Goal: Task Accomplishment & Management: Use online tool/utility

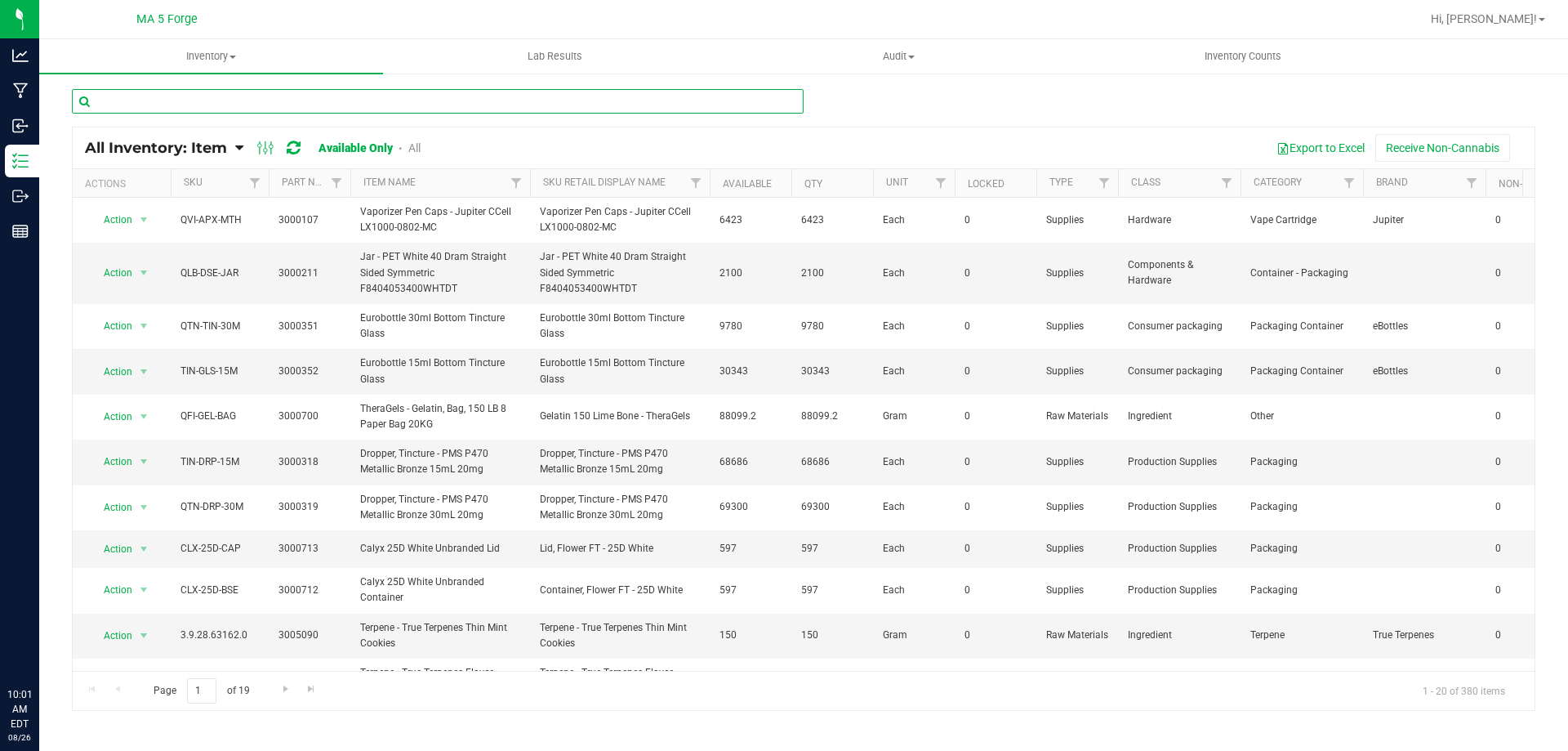
click at [235, 108] on input "text" at bounding box center [437, 101] width 731 height 24
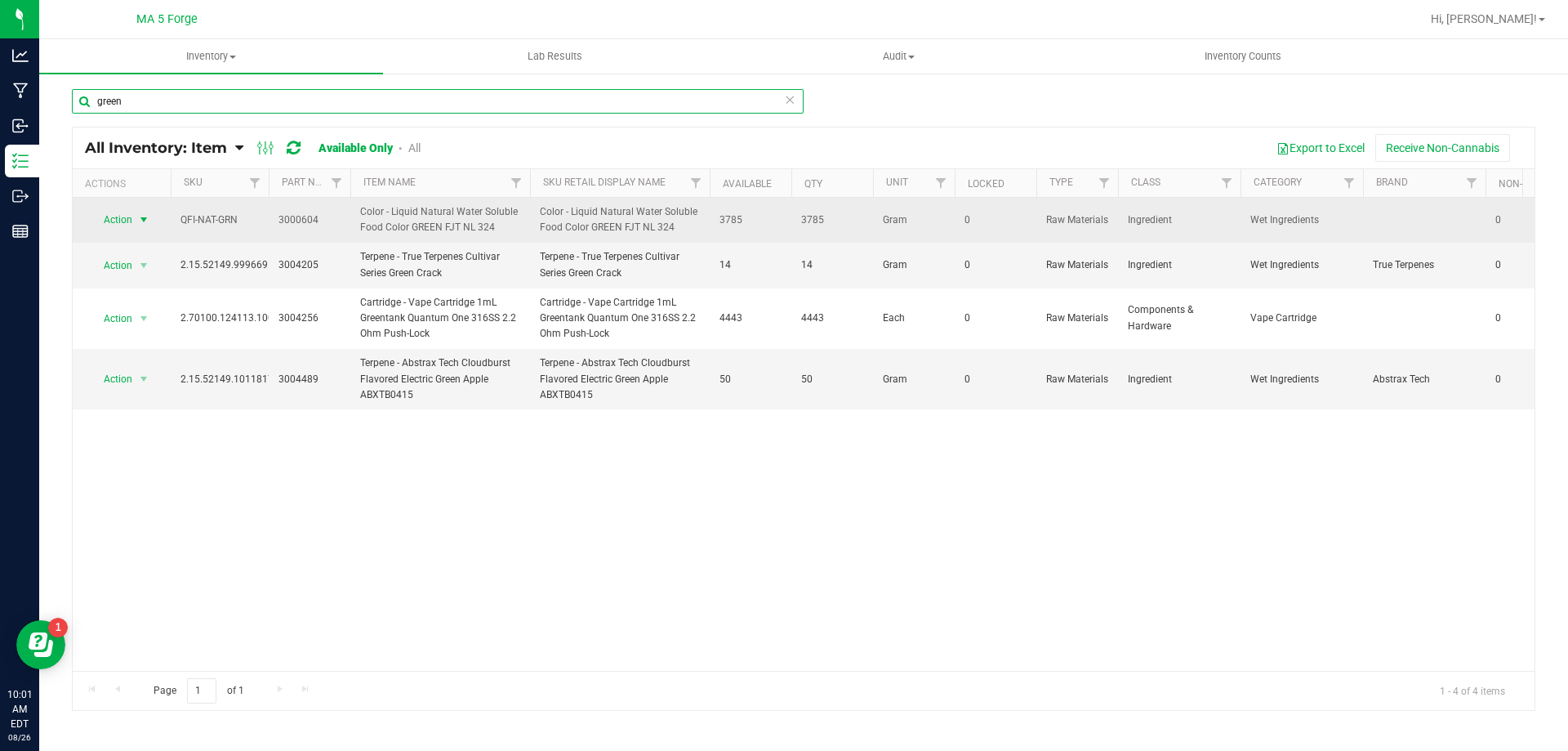
type input "green"
click at [143, 224] on span "select" at bounding box center [144, 219] width 13 height 13
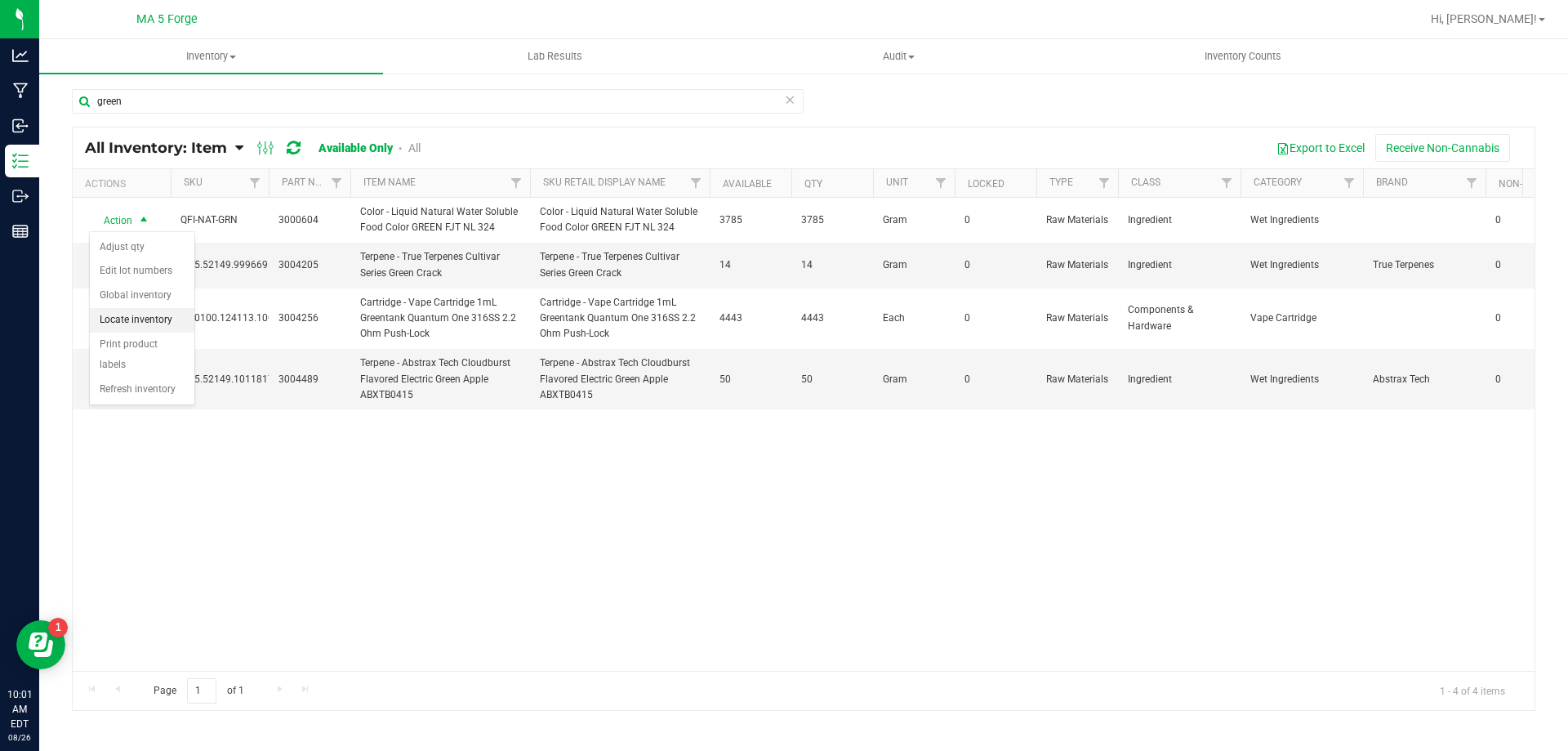
click at [146, 321] on li "Locate inventory" at bounding box center [142, 320] width 104 height 24
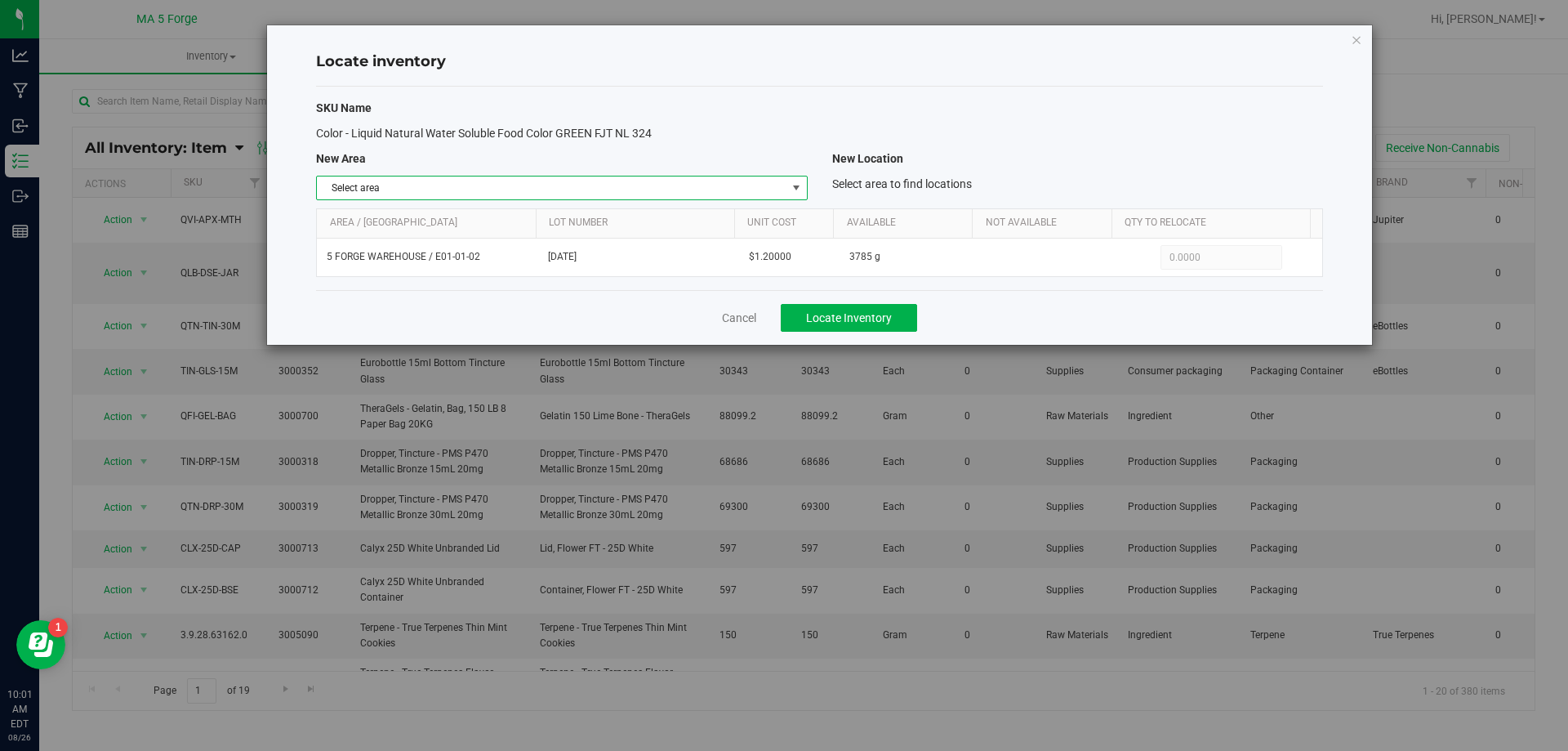
click at [801, 189] on span "select" at bounding box center [796, 188] width 21 height 23
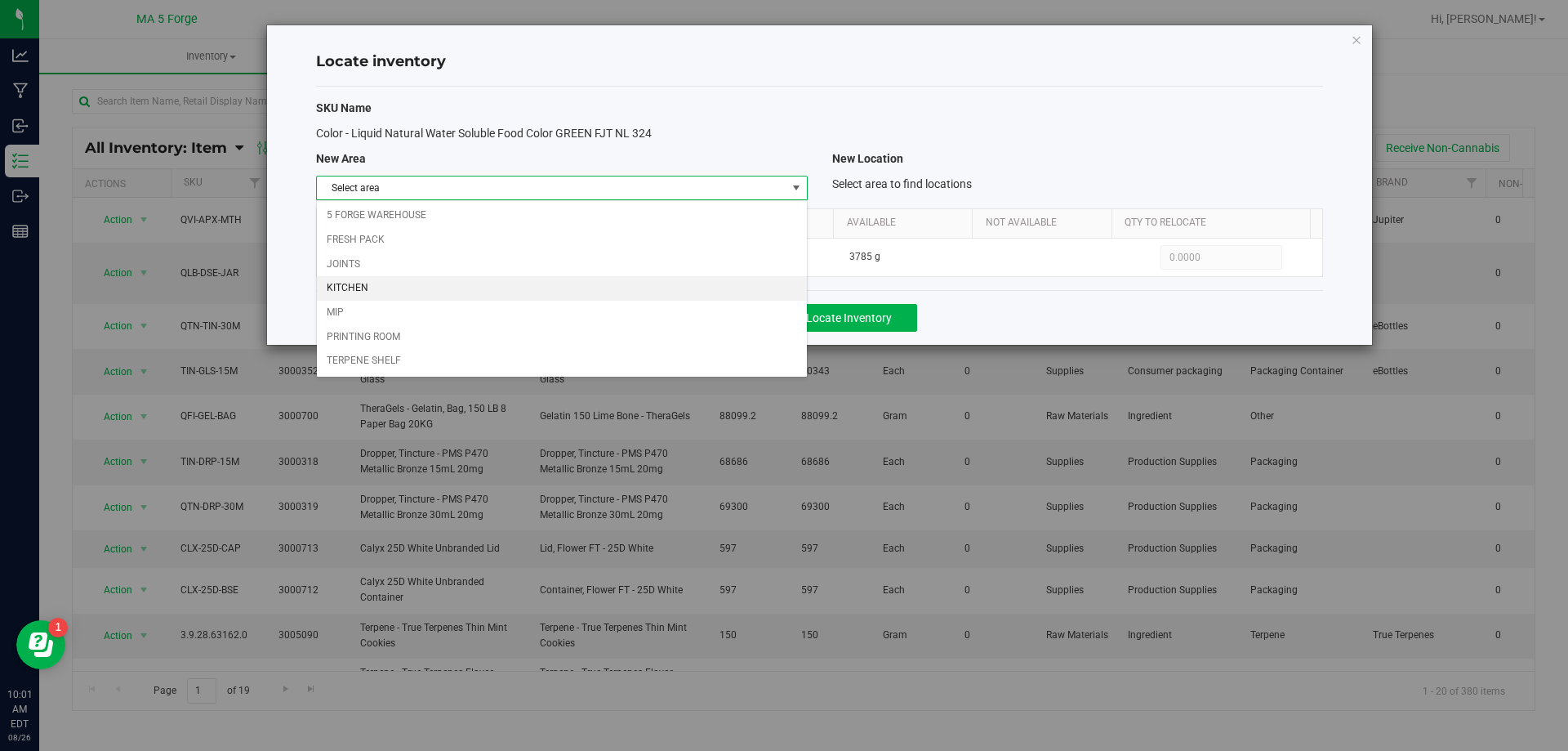
click at [406, 287] on li "KITCHEN" at bounding box center [562, 288] width 489 height 24
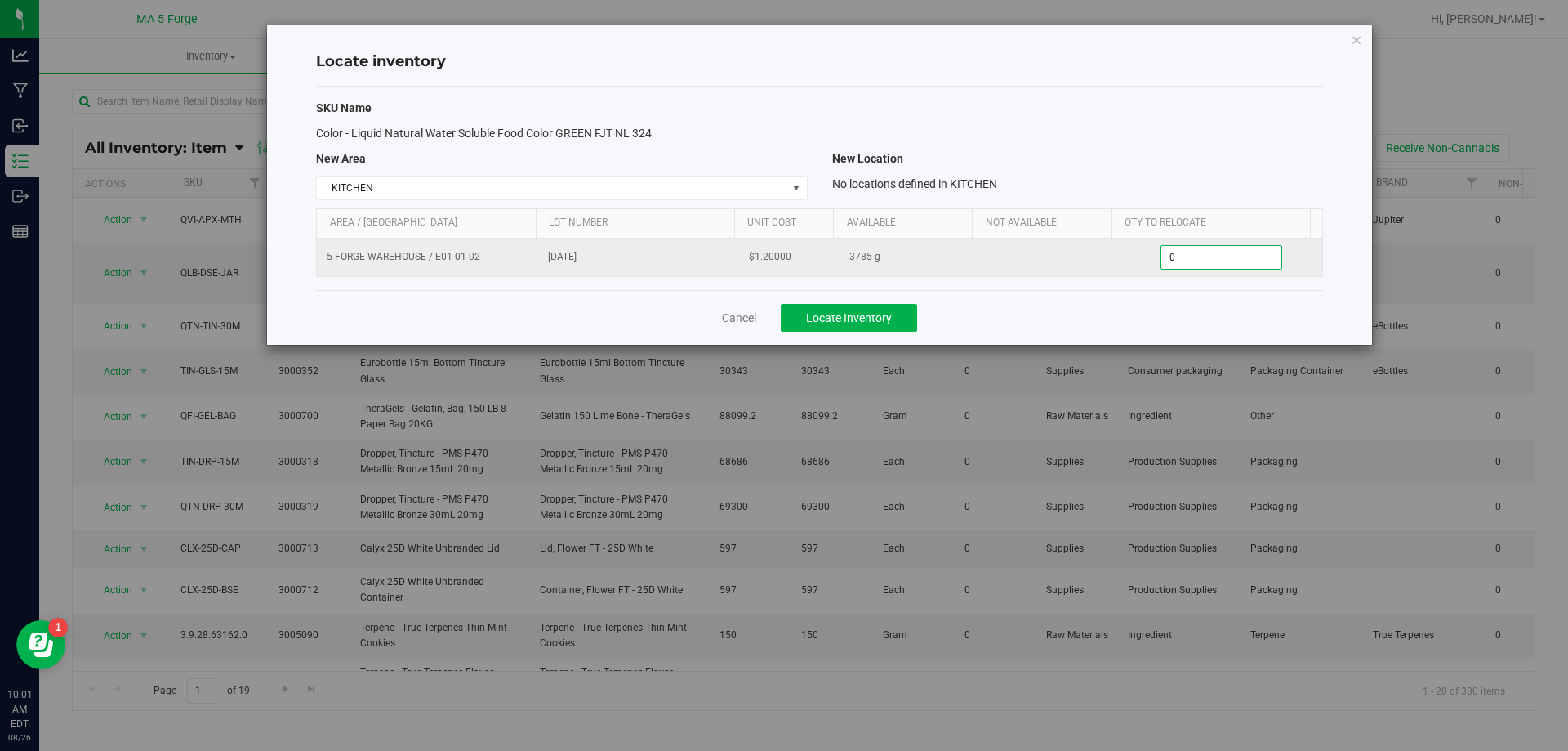
click at [1197, 251] on span "0.0000 0" at bounding box center [1221, 257] width 121 height 24
type input "3785"
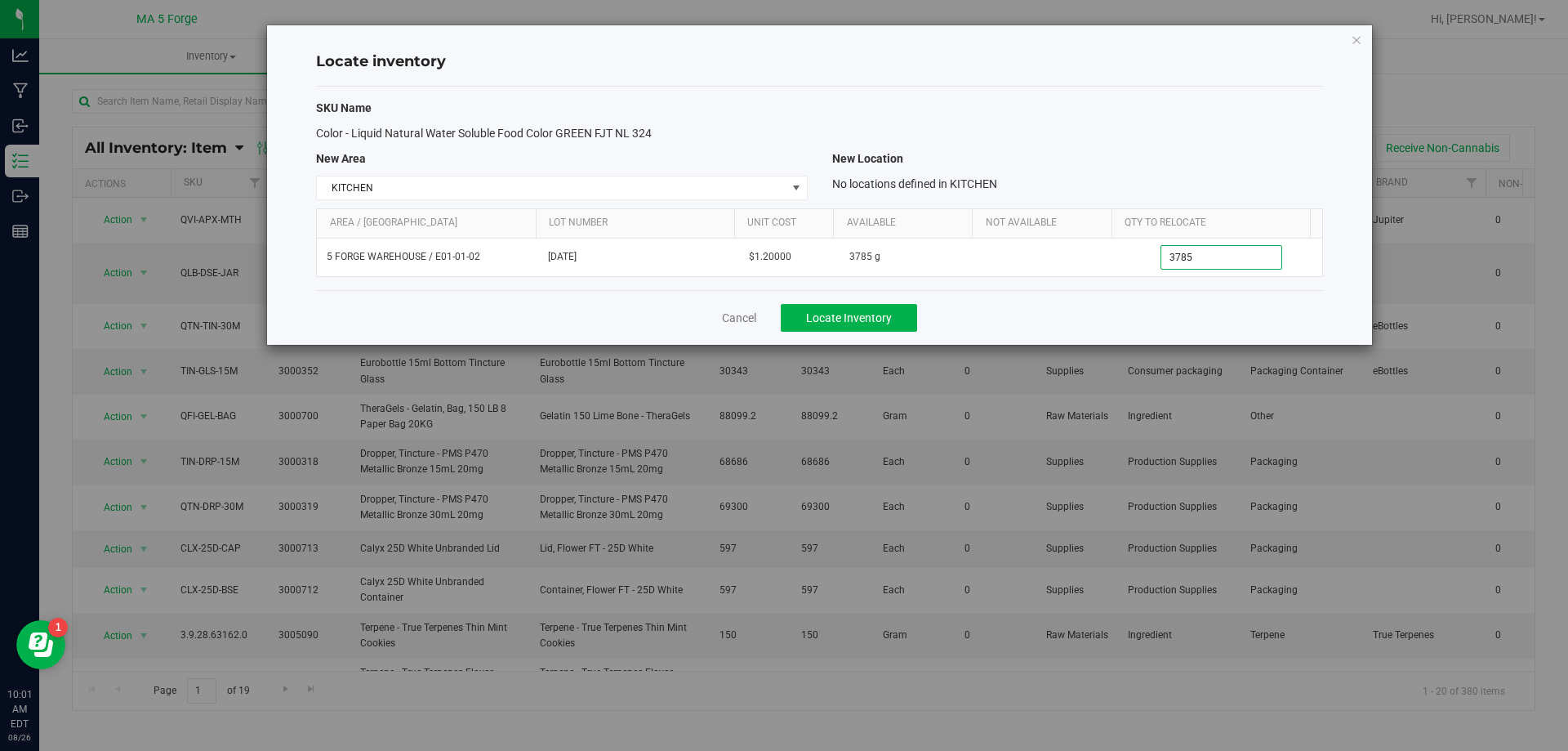
type input "3,785.0000"
click at [1131, 126] on div "Color - Liquid Natural Water Soluble Food Color GREEN FJT NL 324" at bounding box center [820, 133] width 1032 height 17
click at [855, 319] on span "Locate Inventory" at bounding box center [849, 318] width 86 height 13
